Goal: Transaction & Acquisition: Purchase product/service

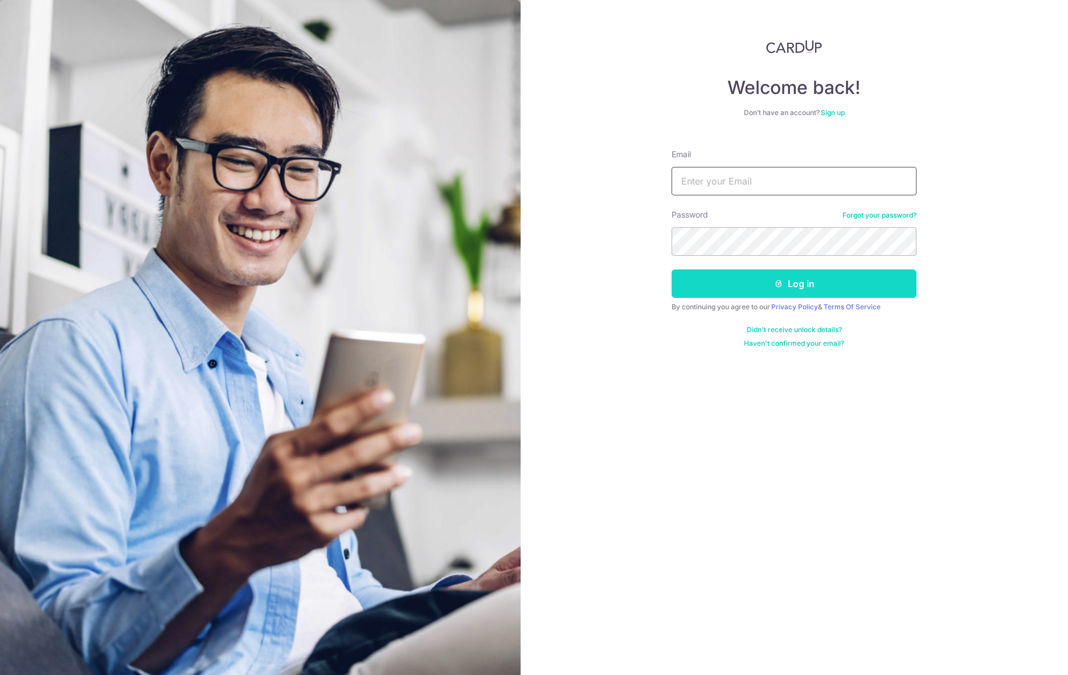
type input "[EMAIL_ADDRESS][DOMAIN_NAME]"
click at [783, 287] on button "Log in" at bounding box center [794, 283] width 245 height 28
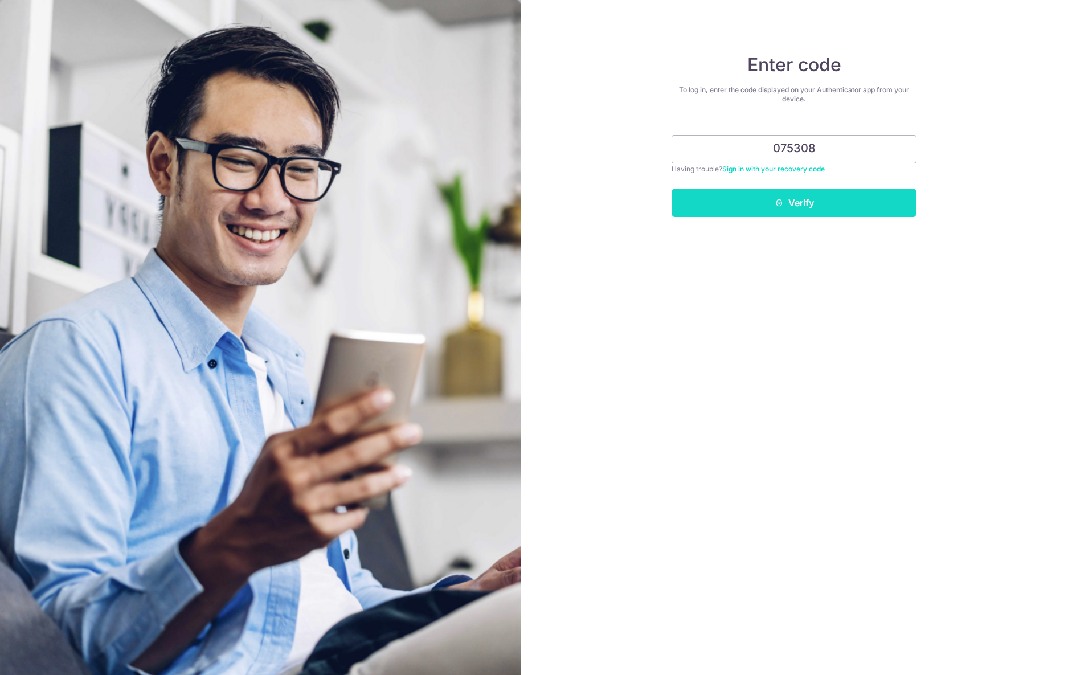
type input "075308"
click at [820, 203] on button "Verify" at bounding box center [794, 203] width 245 height 28
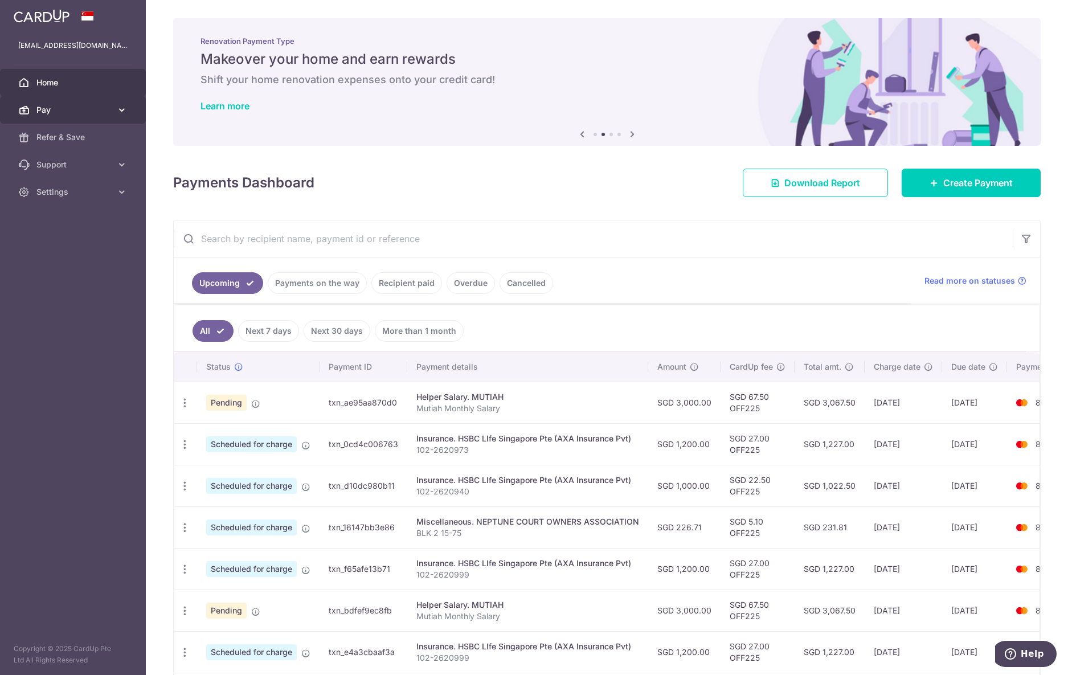
click at [124, 107] on icon at bounding box center [121, 109] width 11 height 11
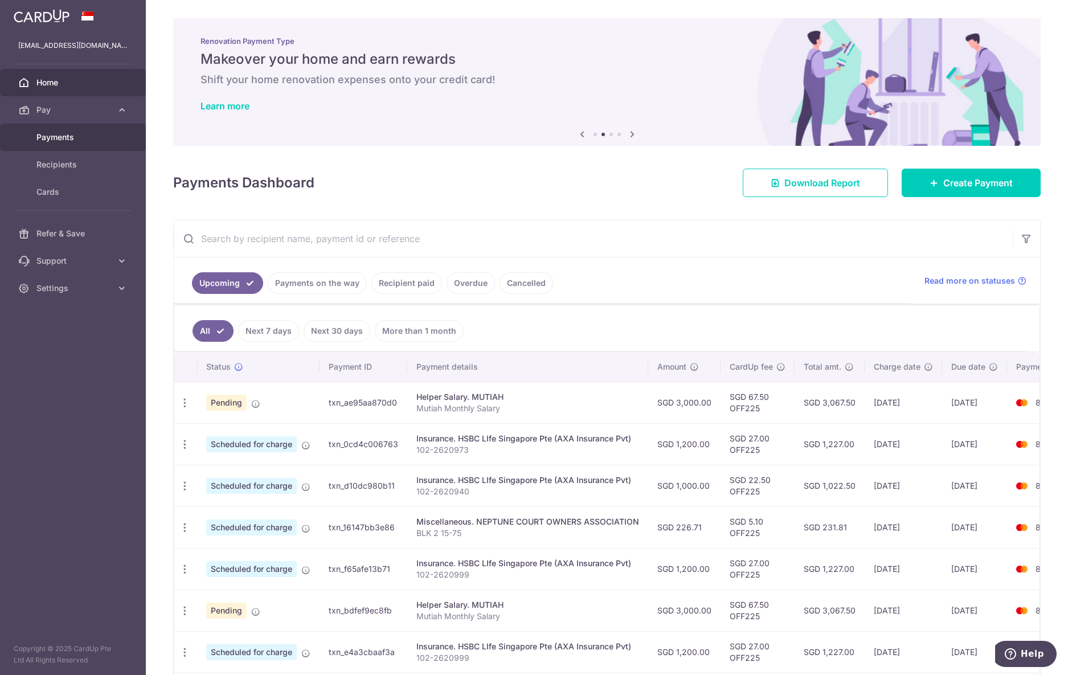
click at [100, 138] on span "Payments" at bounding box center [73, 137] width 75 height 11
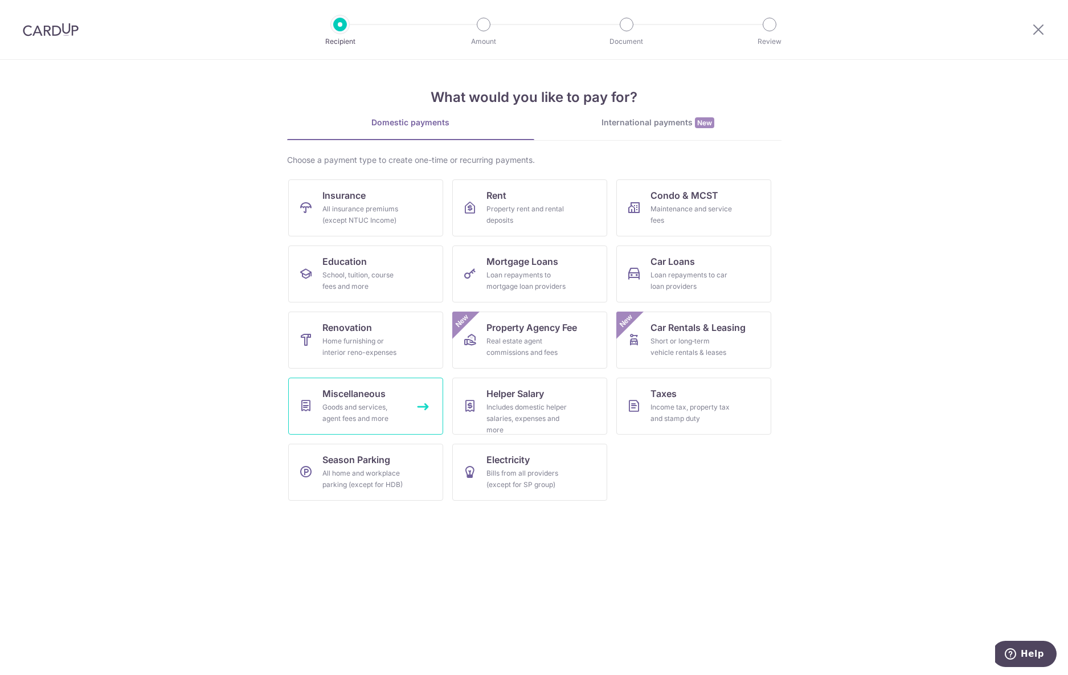
click at [383, 407] on div "Goods and services, agent fees and more" at bounding box center [363, 413] width 82 height 23
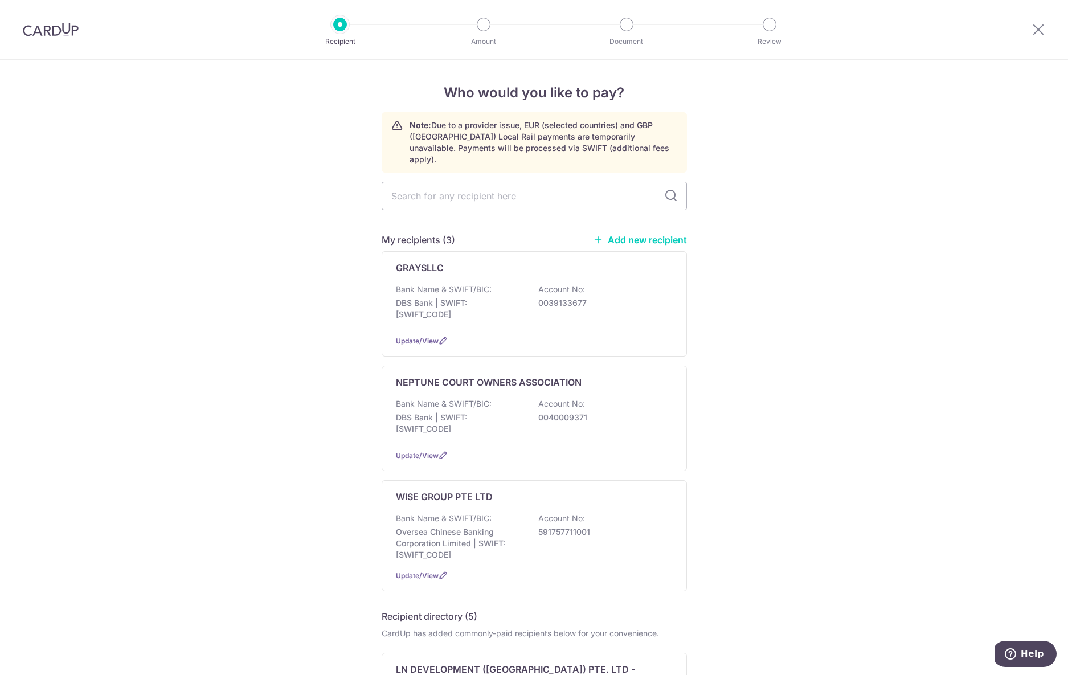
click at [624, 234] on link "Add new recipient" at bounding box center [640, 239] width 94 height 11
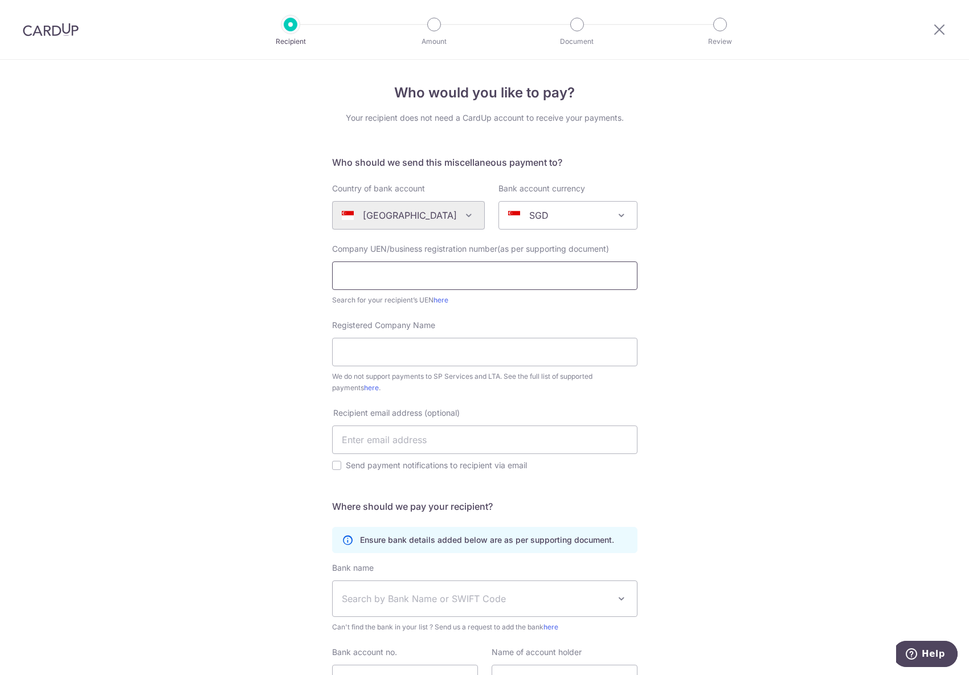
click at [495, 277] on input "text" at bounding box center [484, 275] width 305 height 28
type input "5"
type input "53257337D1AA"
click at [498, 352] on input "Registered Company Name" at bounding box center [484, 352] width 305 height 28
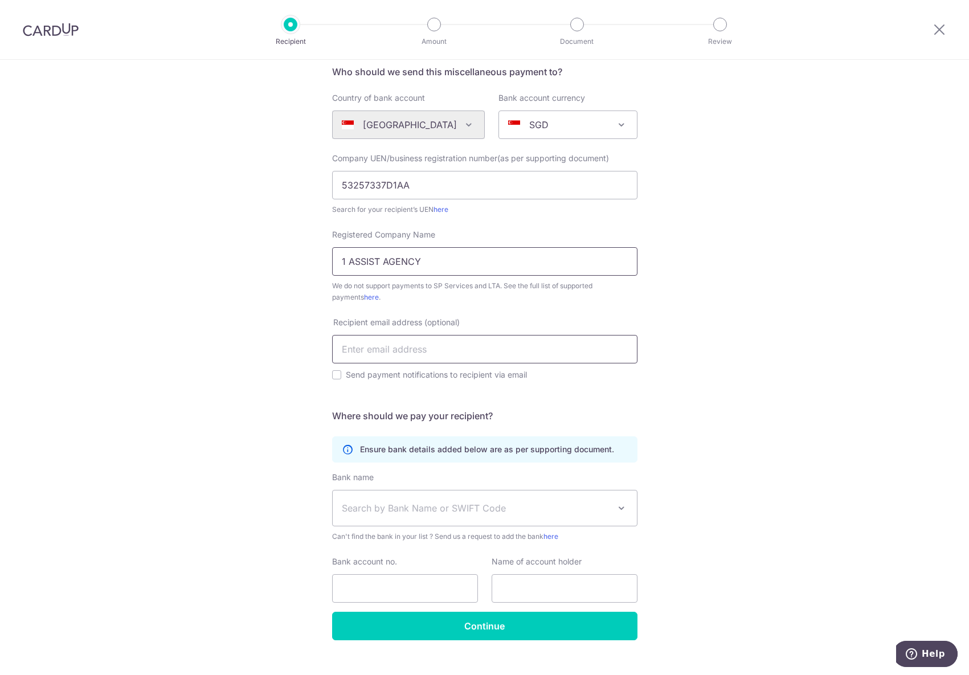
scroll to position [109, 0]
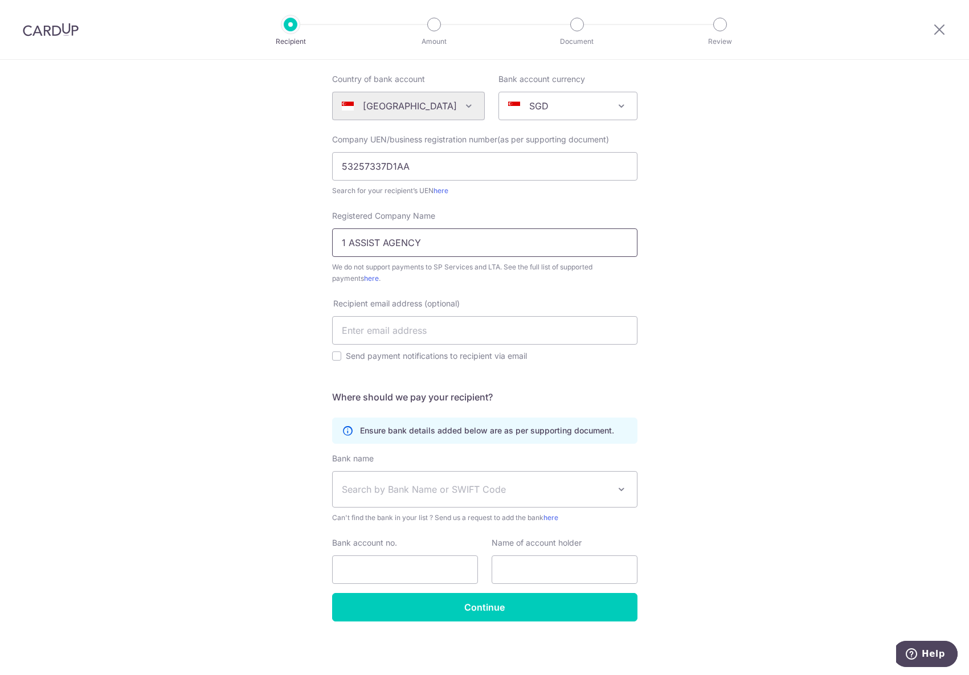
type input "1 ASSIST AGENCY"
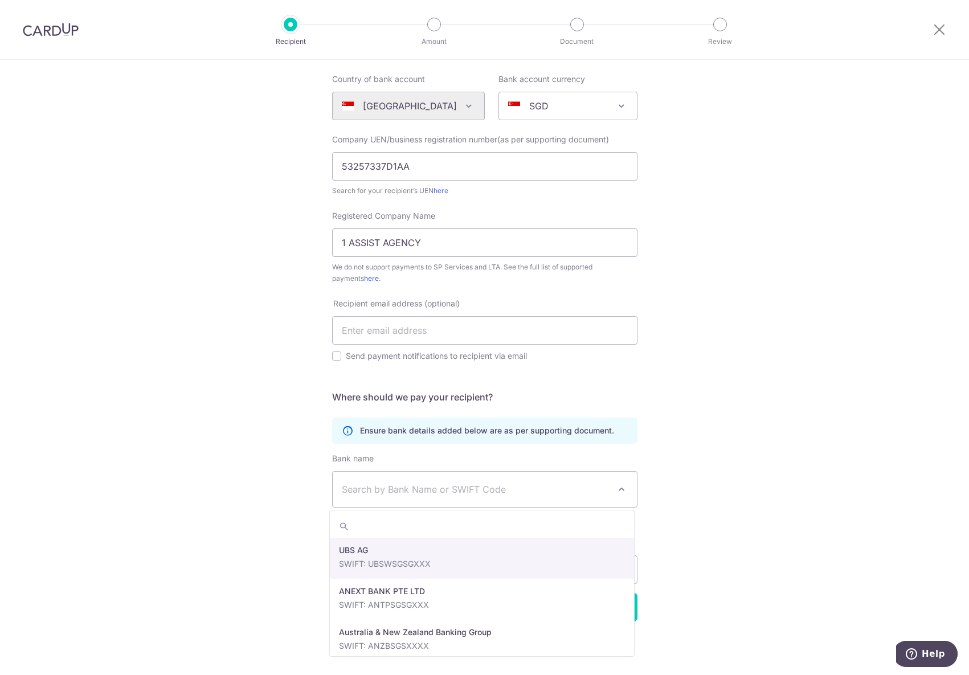
click at [508, 493] on span "Search by Bank Name or SWIFT Code" at bounding box center [476, 489] width 268 height 14
type input "DBS"
select select "6"
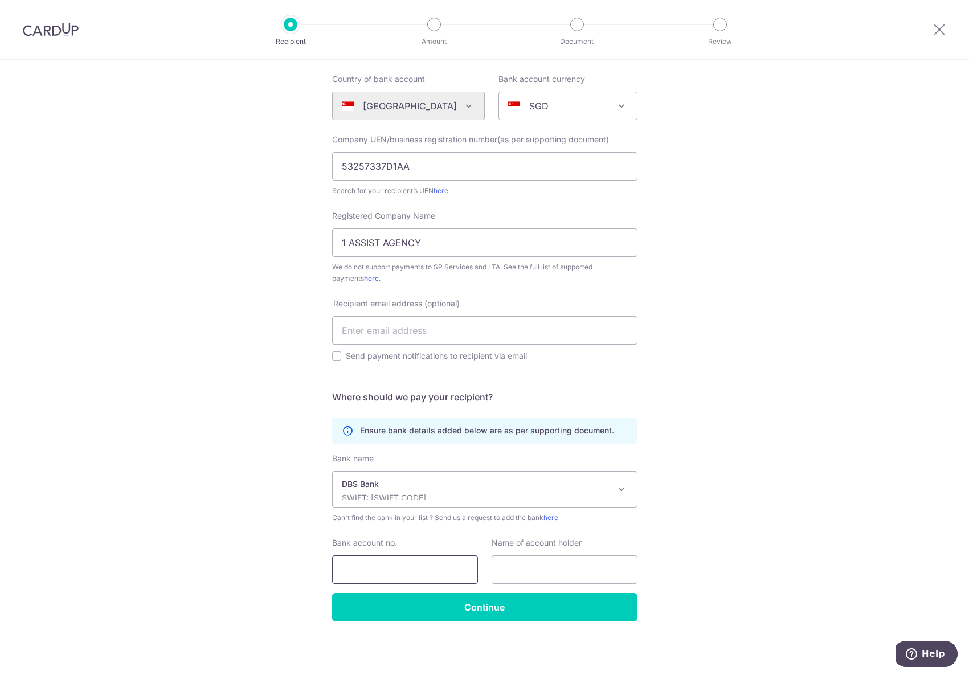
click at [427, 573] on input "Bank account no." at bounding box center [405, 569] width 146 height 28
type input "0720083105"
click at [543, 567] on input "text" at bounding box center [565, 569] width 146 height 28
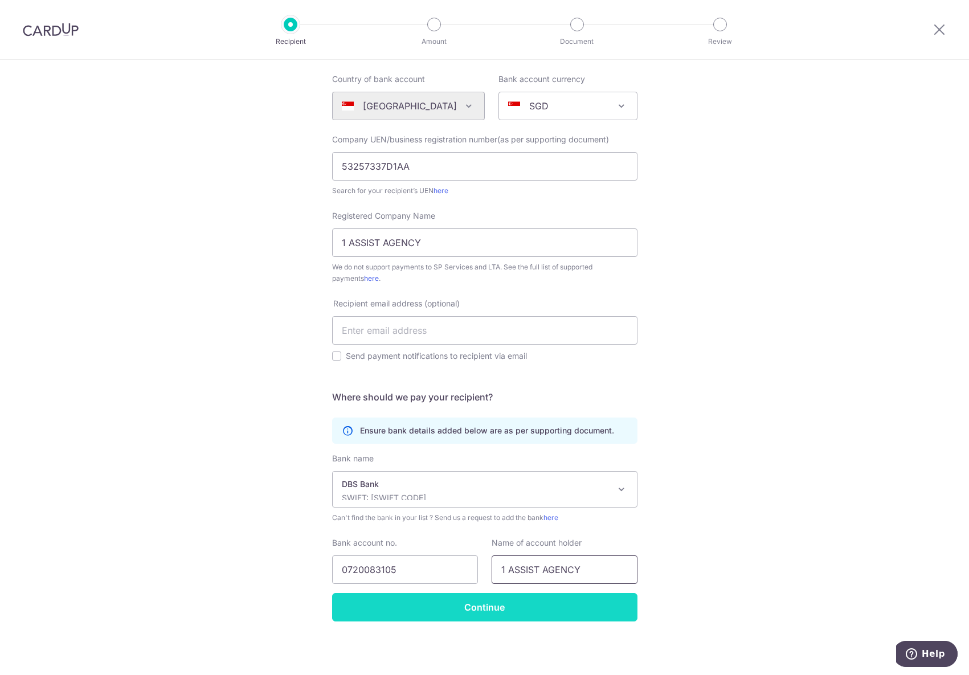
type input "1 ASSIST AGENCY"
click at [571, 616] on input "Continue" at bounding box center [484, 607] width 305 height 28
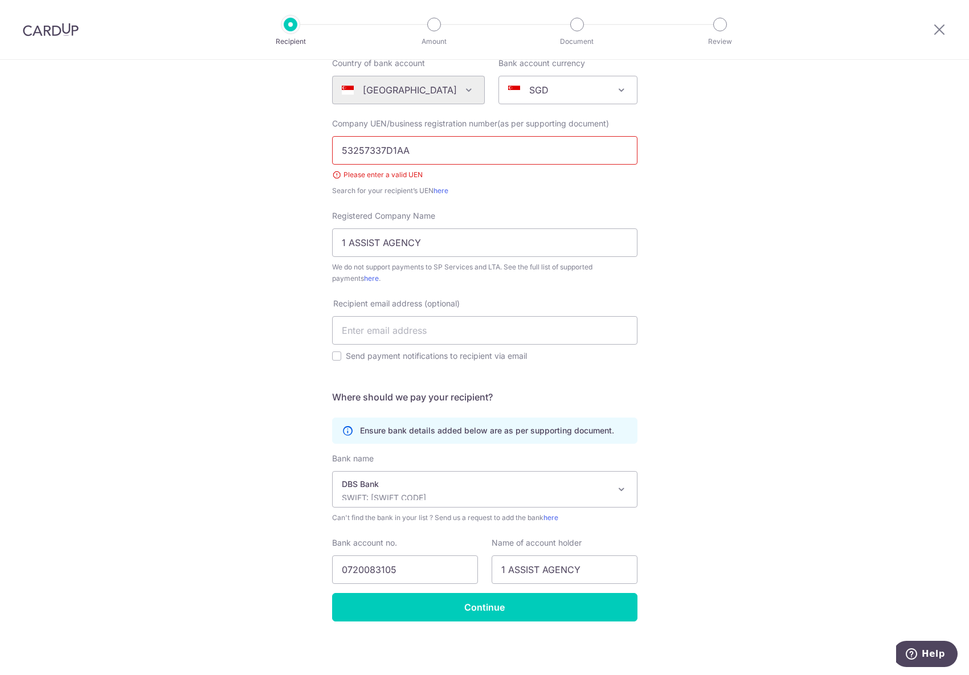
click at [471, 150] on input "53257337D1AA" at bounding box center [484, 150] width 305 height 28
type input "53257337D"
click at [533, 605] on input "Continue" at bounding box center [484, 607] width 305 height 28
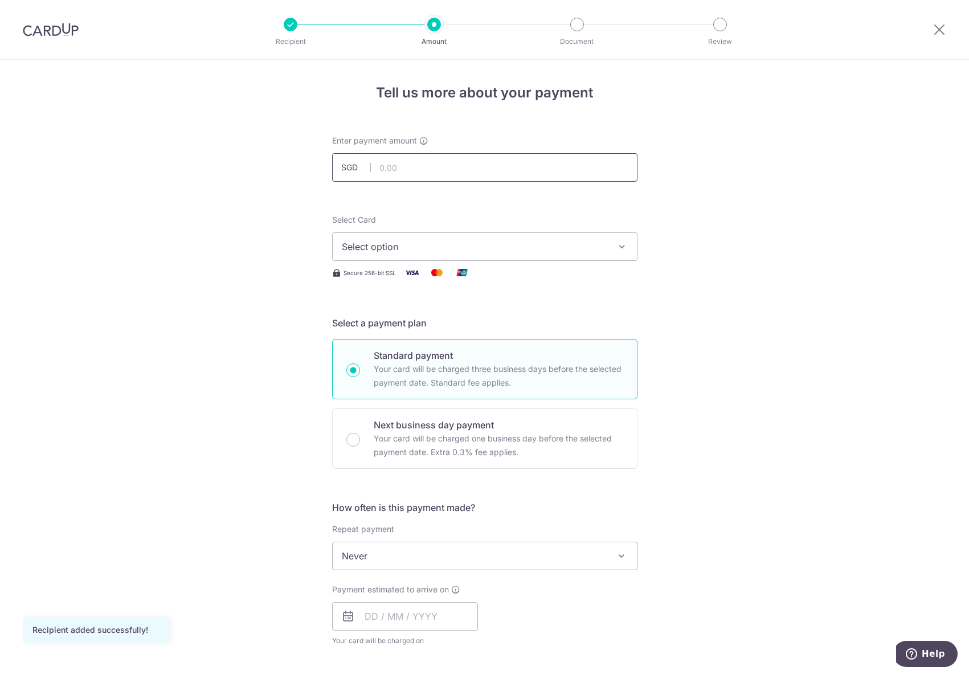
click at [440, 167] on input "text" at bounding box center [484, 167] width 305 height 28
type input "3,293.00"
click at [703, 245] on div "Tell us more about your payment Enter payment amount SGD 3,293.00 3293.00 Recip…" at bounding box center [484, 575] width 969 height 1030
click at [530, 244] on span "Select option" at bounding box center [474, 247] width 265 height 14
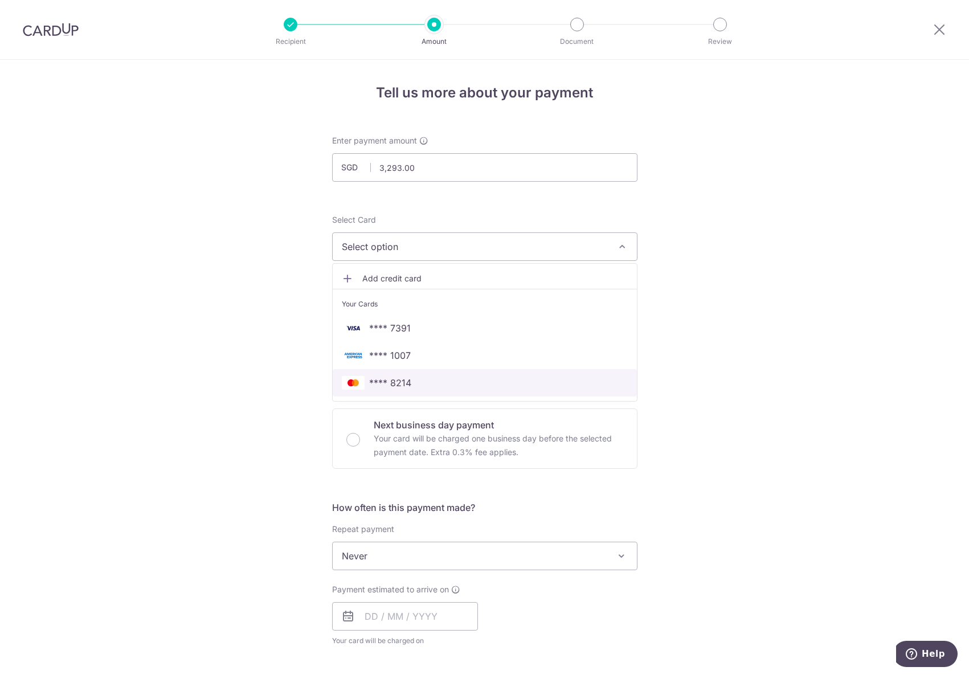
click at [499, 381] on span "**** 8214" at bounding box center [485, 383] width 286 height 14
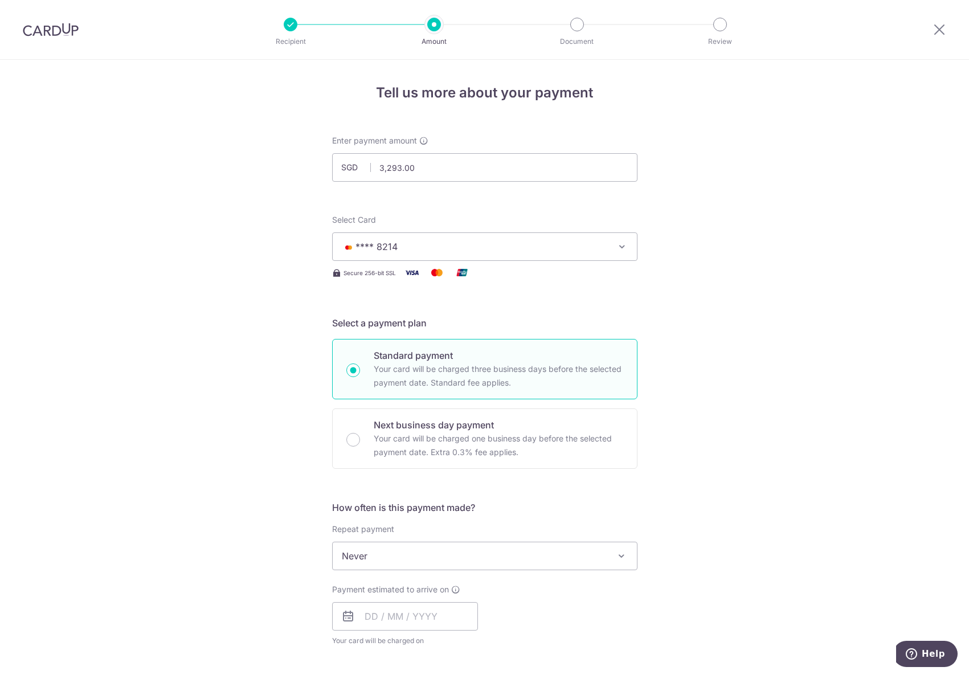
click at [766, 288] on div "Tell us more about your payment Enter payment amount SGD 3,293.00 3293.00 Recip…" at bounding box center [484, 575] width 969 height 1030
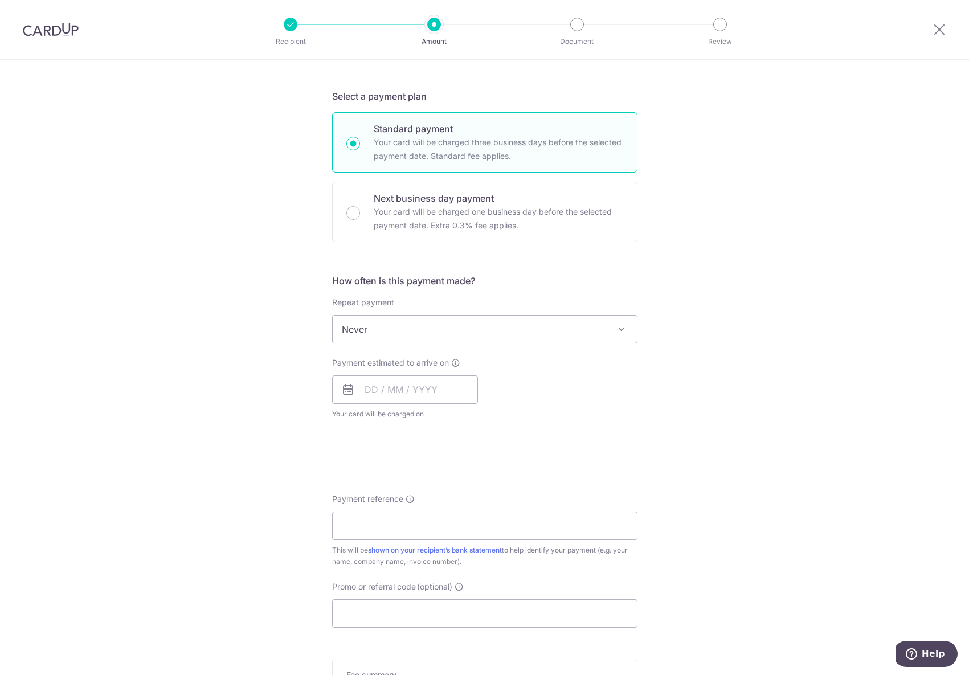
scroll to position [228, 0]
click at [343, 389] on icon at bounding box center [348, 389] width 14 height 14
drag, startPoint x: 396, startPoint y: 388, endPoint x: 410, endPoint y: 386, distance: 13.9
click at [396, 388] on input "text" at bounding box center [405, 388] width 146 height 28
drag, startPoint x: 464, startPoint y: 515, endPoint x: 682, endPoint y: 396, distance: 249.3
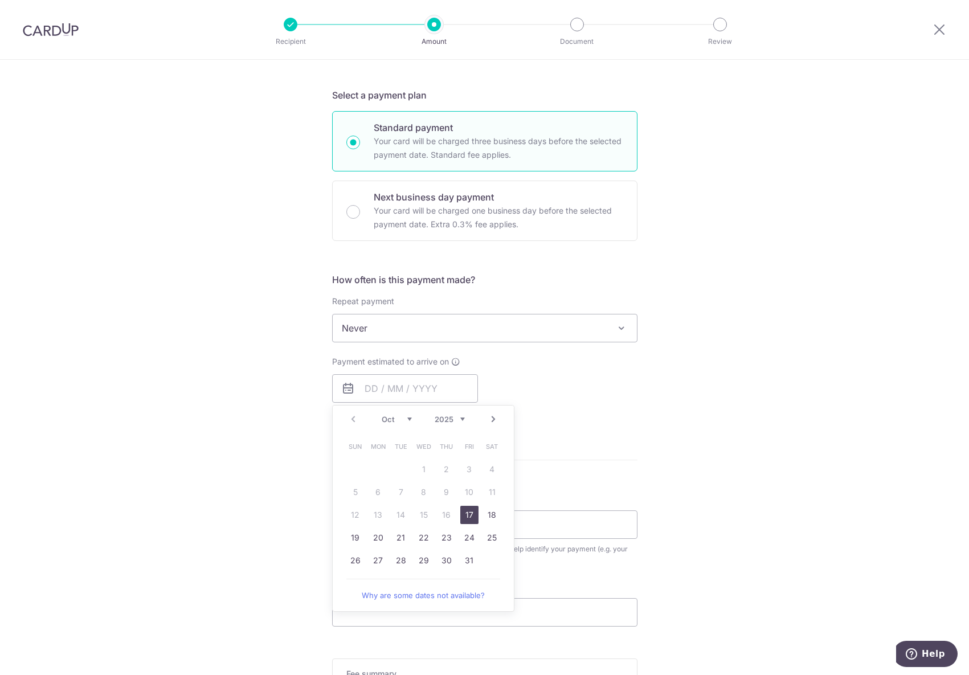
click at [464, 515] on link "17" at bounding box center [469, 515] width 18 height 18
type input "17/10/2025"
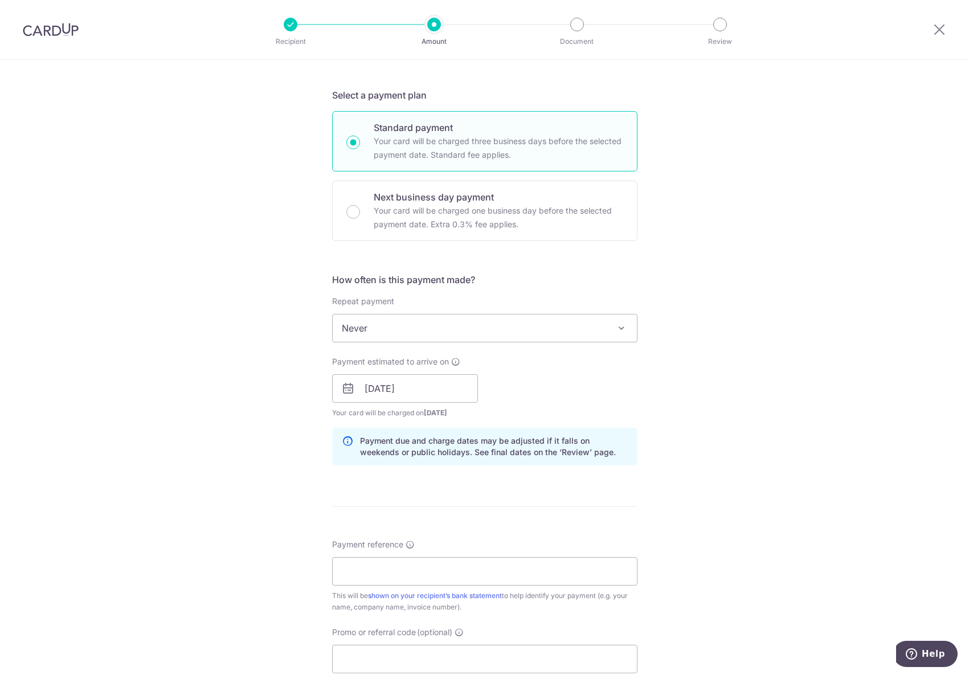
click at [761, 384] on div "Tell us more about your payment Enter payment amount SGD 3,293.00 3293.00 Recip…" at bounding box center [484, 370] width 969 height 1077
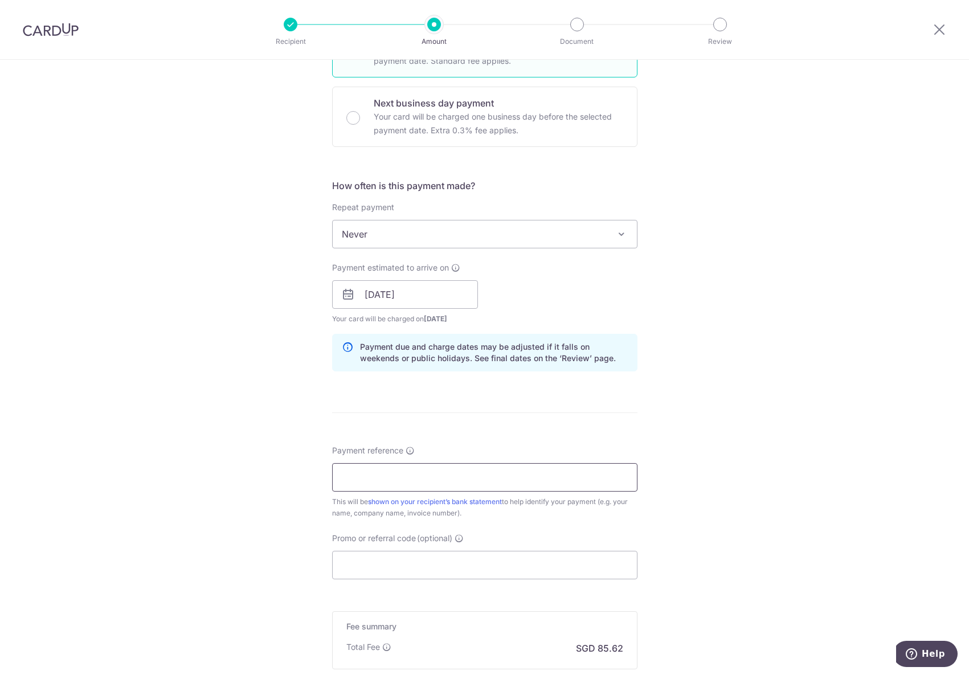
scroll to position [342, 0]
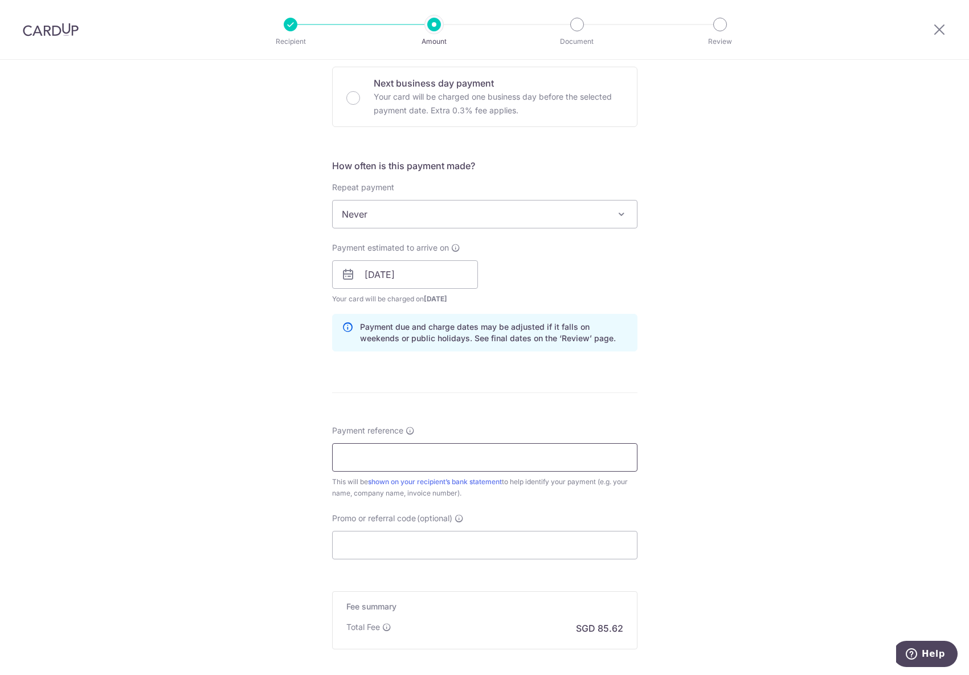
click at [469, 457] on input "Payment reference" at bounding box center [484, 457] width 305 height 28
click at [420, 459] on input "Payment reference" at bounding box center [484, 457] width 305 height 28
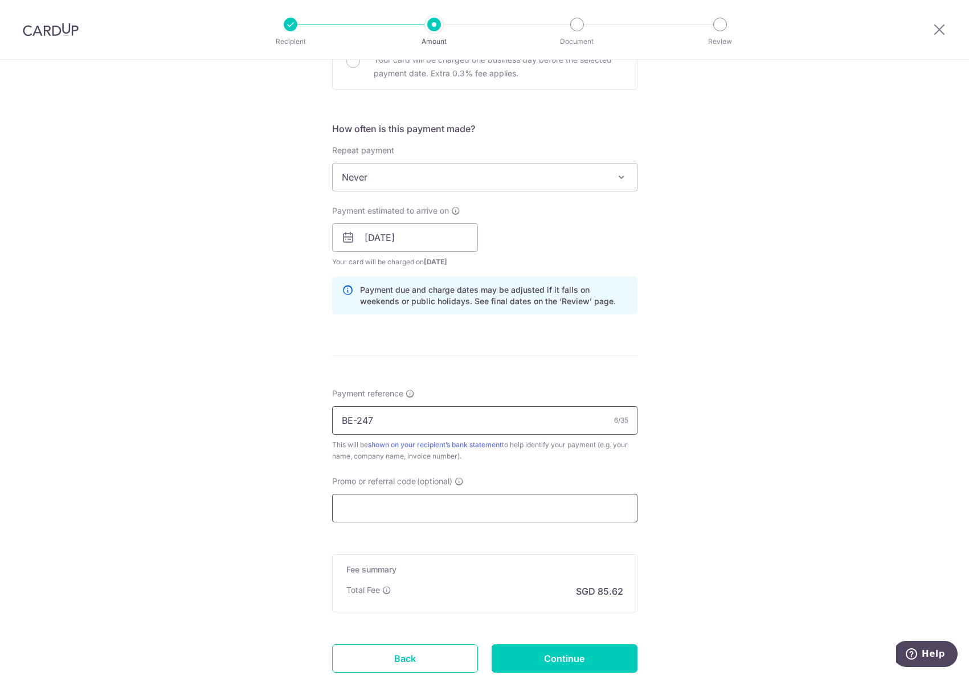
scroll to position [399, 0]
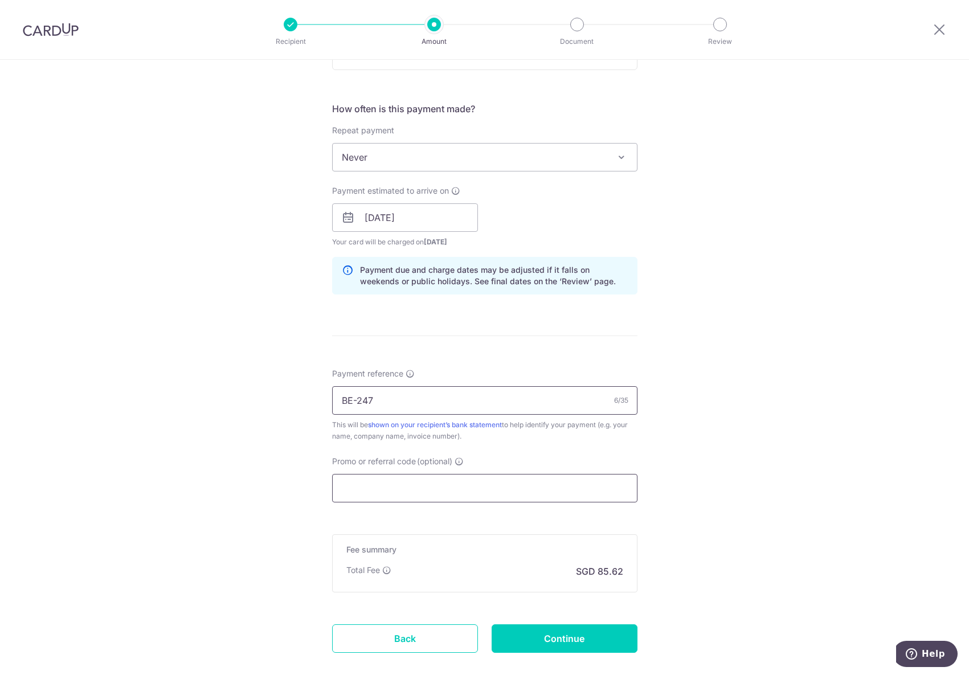
type input "BE-247"
click at [437, 489] on input "Promo or referral code (optional)" at bounding box center [484, 488] width 305 height 28
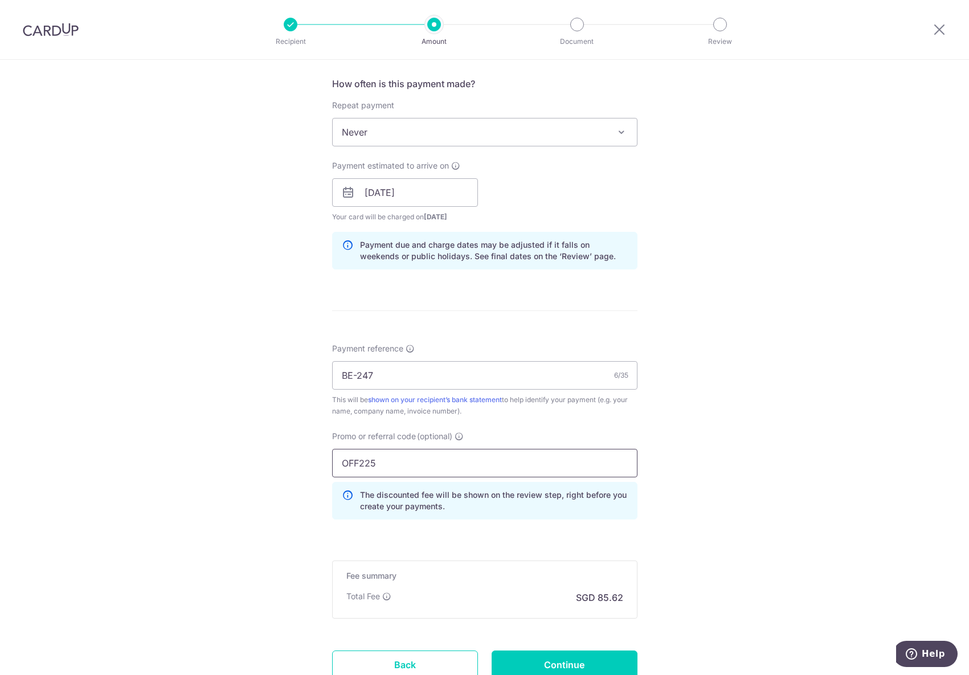
scroll to position [513, 0]
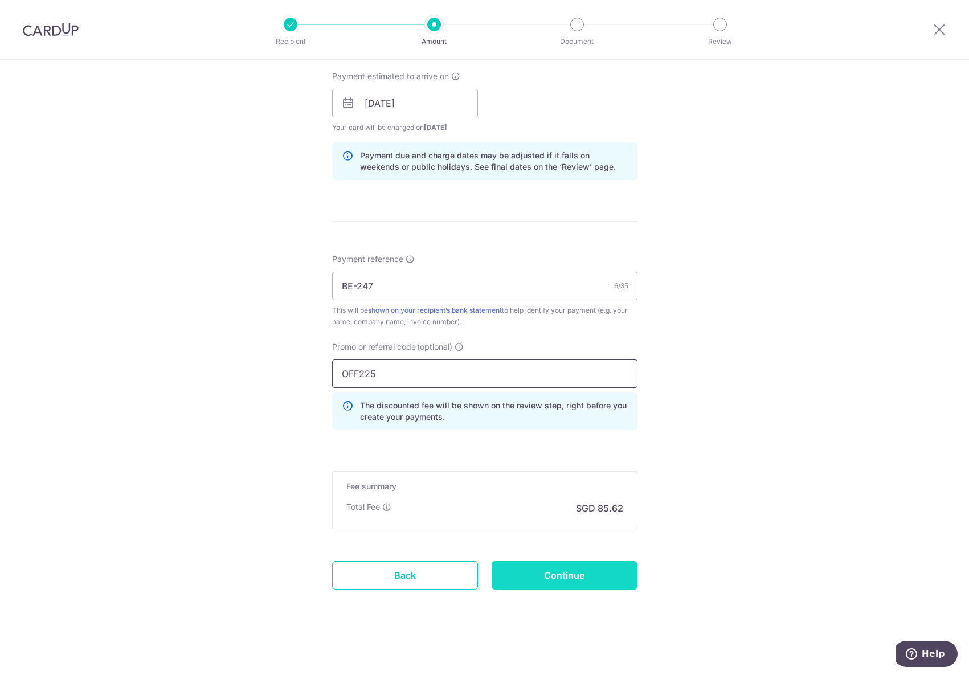
type input "OFF225"
click at [571, 578] on input "Continue" at bounding box center [565, 575] width 146 height 28
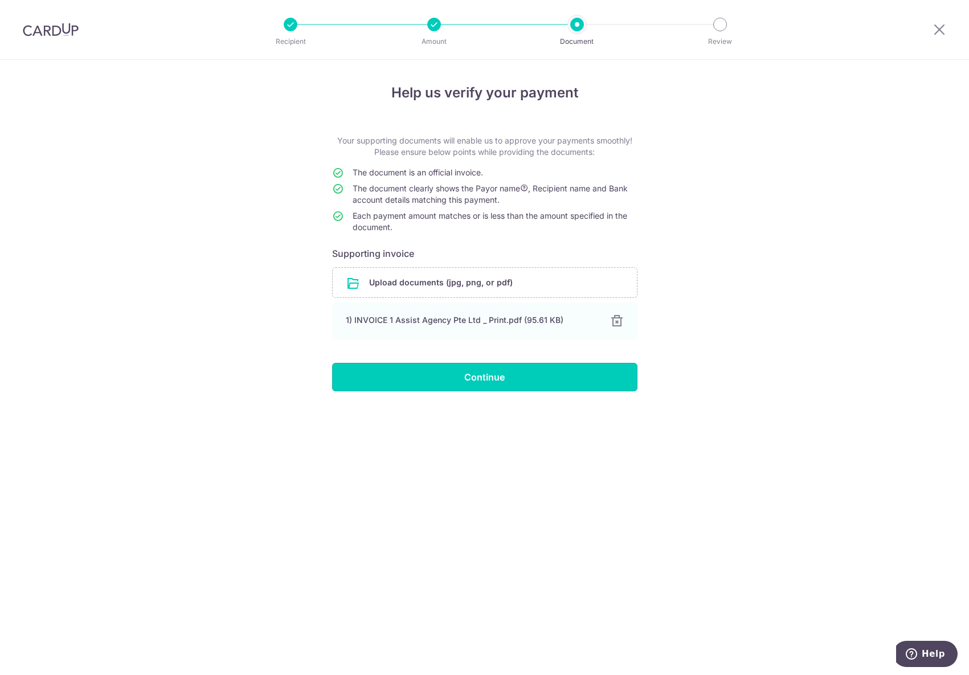
drag, startPoint x: 486, startPoint y: 375, endPoint x: 535, endPoint y: 366, distance: 49.3
click at [487, 375] on input "Continue" at bounding box center [484, 377] width 305 height 28
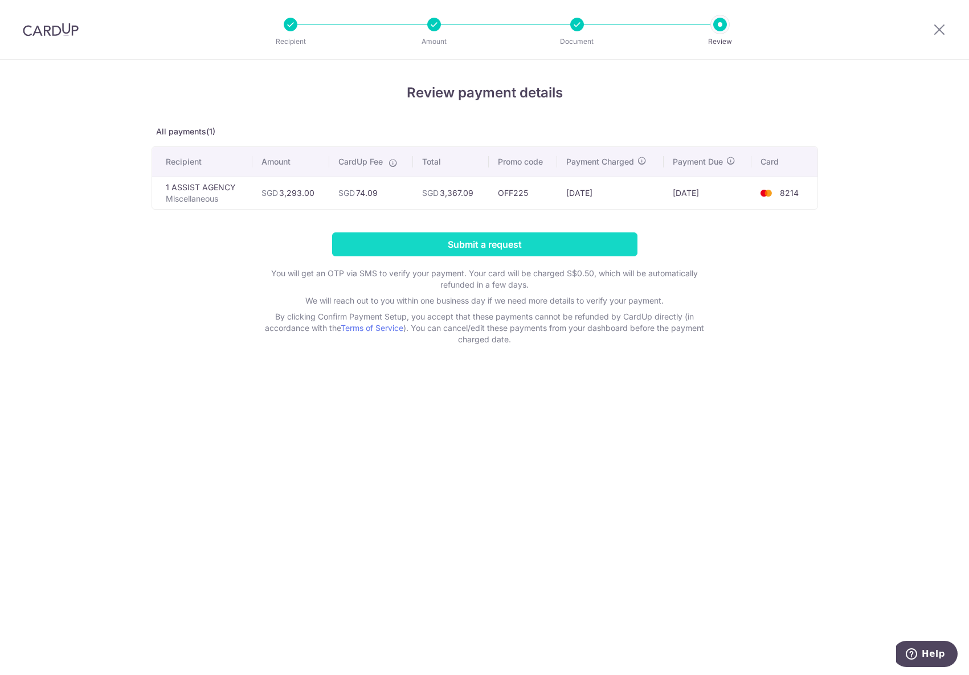
click at [579, 245] on input "Submit a request" at bounding box center [484, 244] width 305 height 24
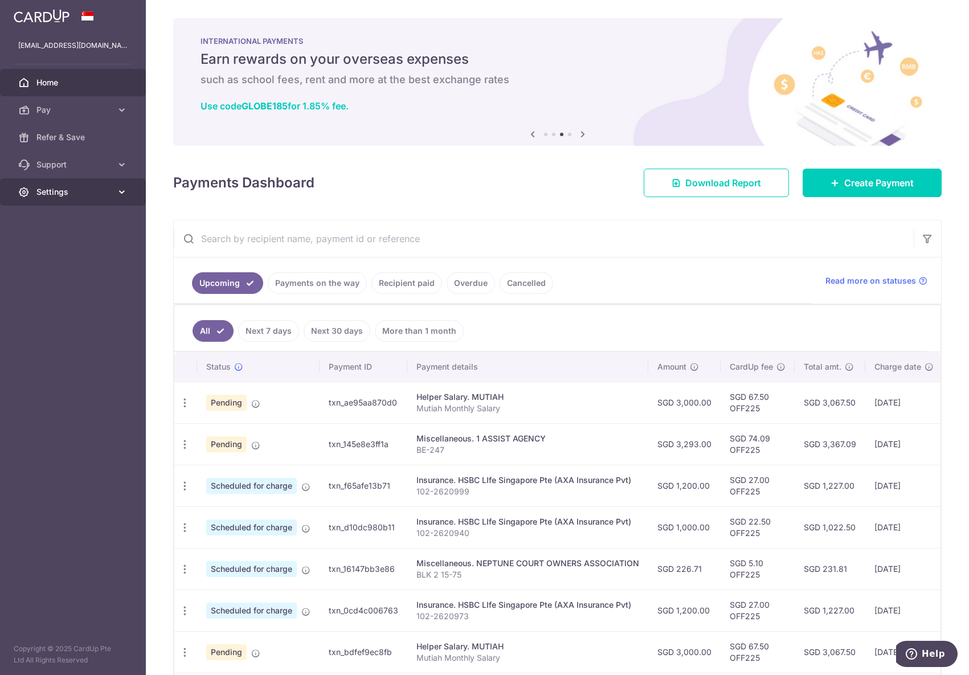
click at [116, 190] on icon at bounding box center [121, 191] width 11 height 11
click at [55, 246] on span "Logout" at bounding box center [73, 246] width 75 height 11
